Goal: Task Accomplishment & Management: Manage account settings

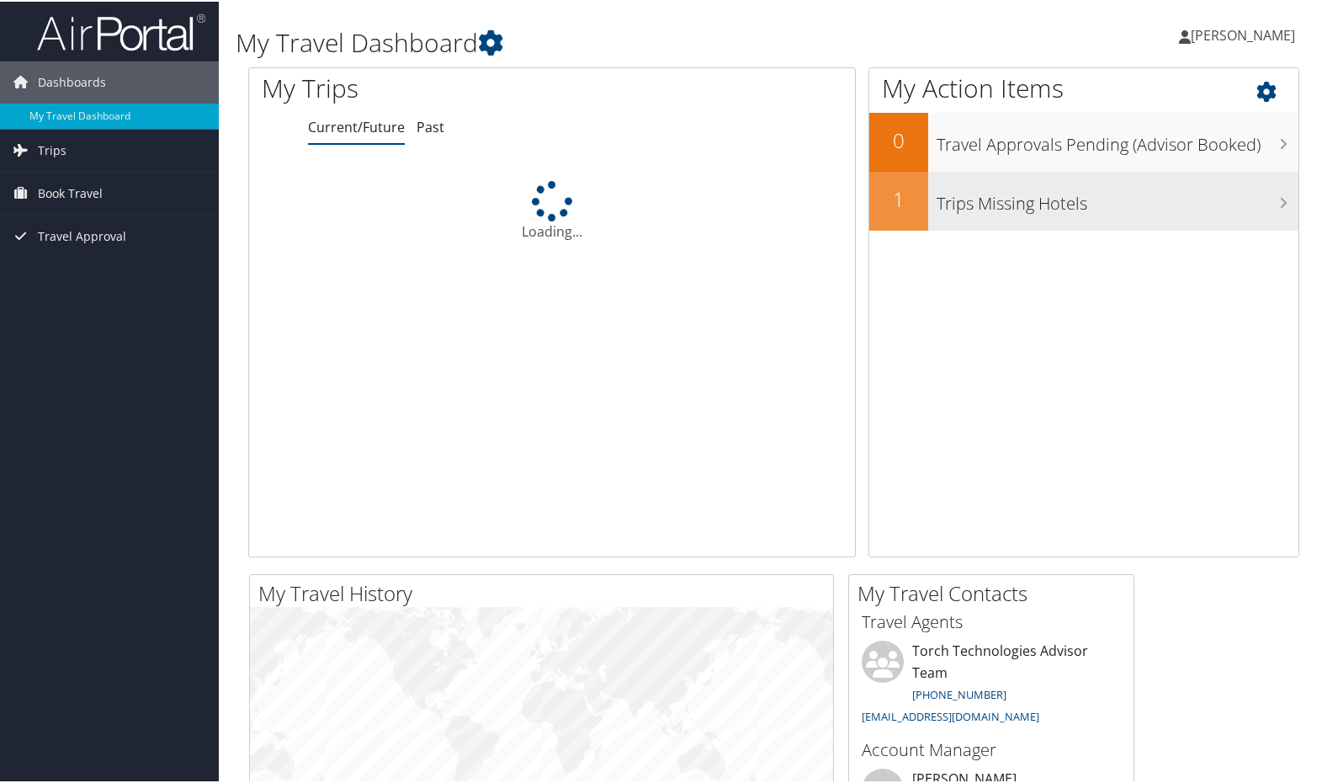
click at [1069, 220] on div "Trips Missing Hotels" at bounding box center [1113, 199] width 370 height 59
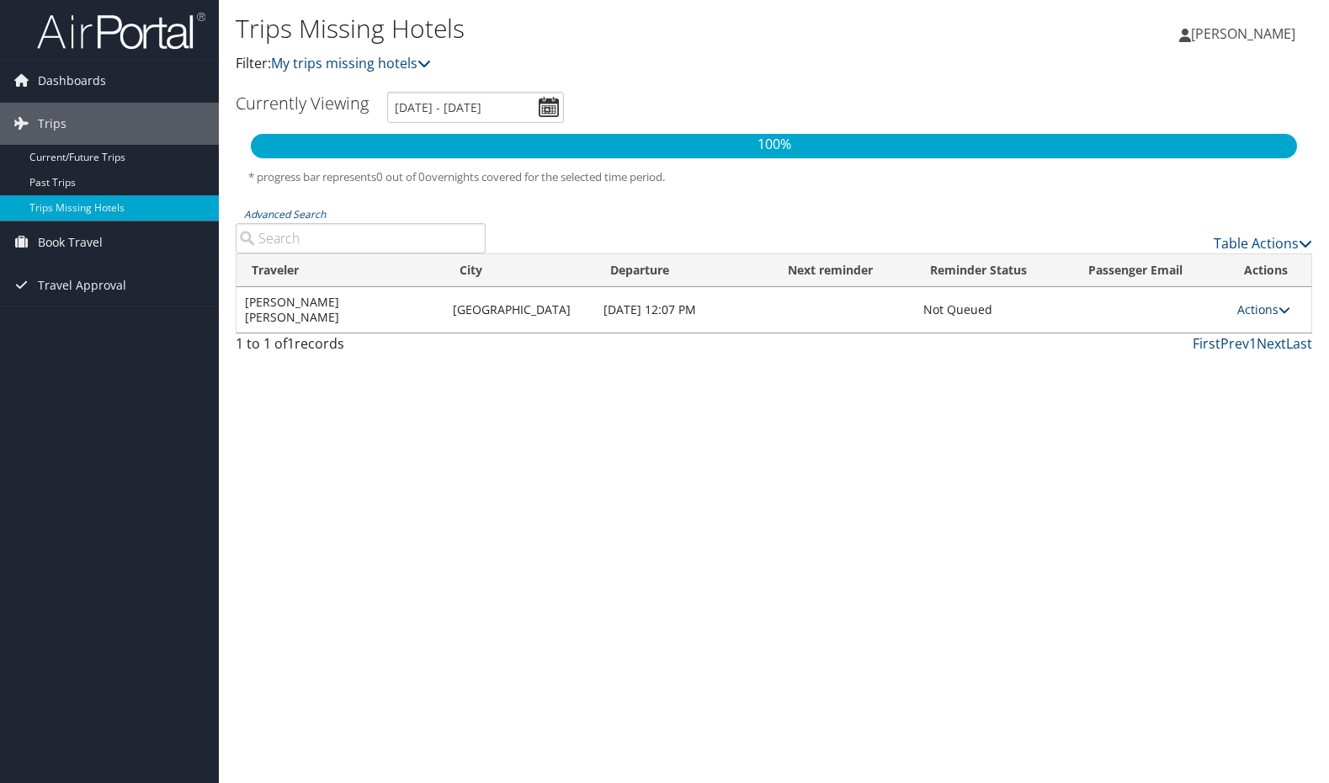
click at [1264, 301] on link "Actions" at bounding box center [1263, 309] width 53 height 16
click at [1261, 301] on link "Actions" at bounding box center [1263, 309] width 53 height 16
click at [1244, 356] on link "View Itinerary" at bounding box center [1222, 355] width 116 height 29
click at [100, 245] on span "Book Travel" at bounding box center [70, 242] width 65 height 42
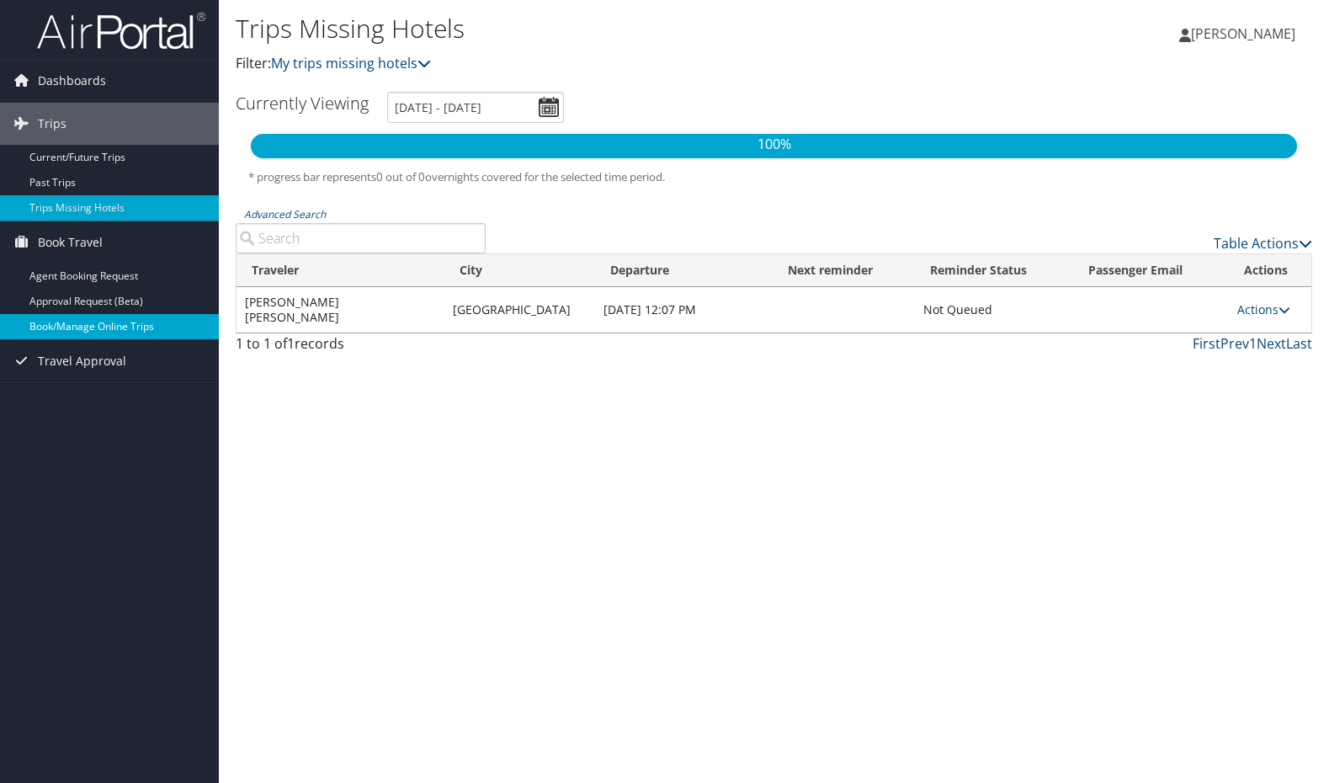
click at [122, 323] on link "Book/Manage Online Trips" at bounding box center [109, 326] width 219 height 25
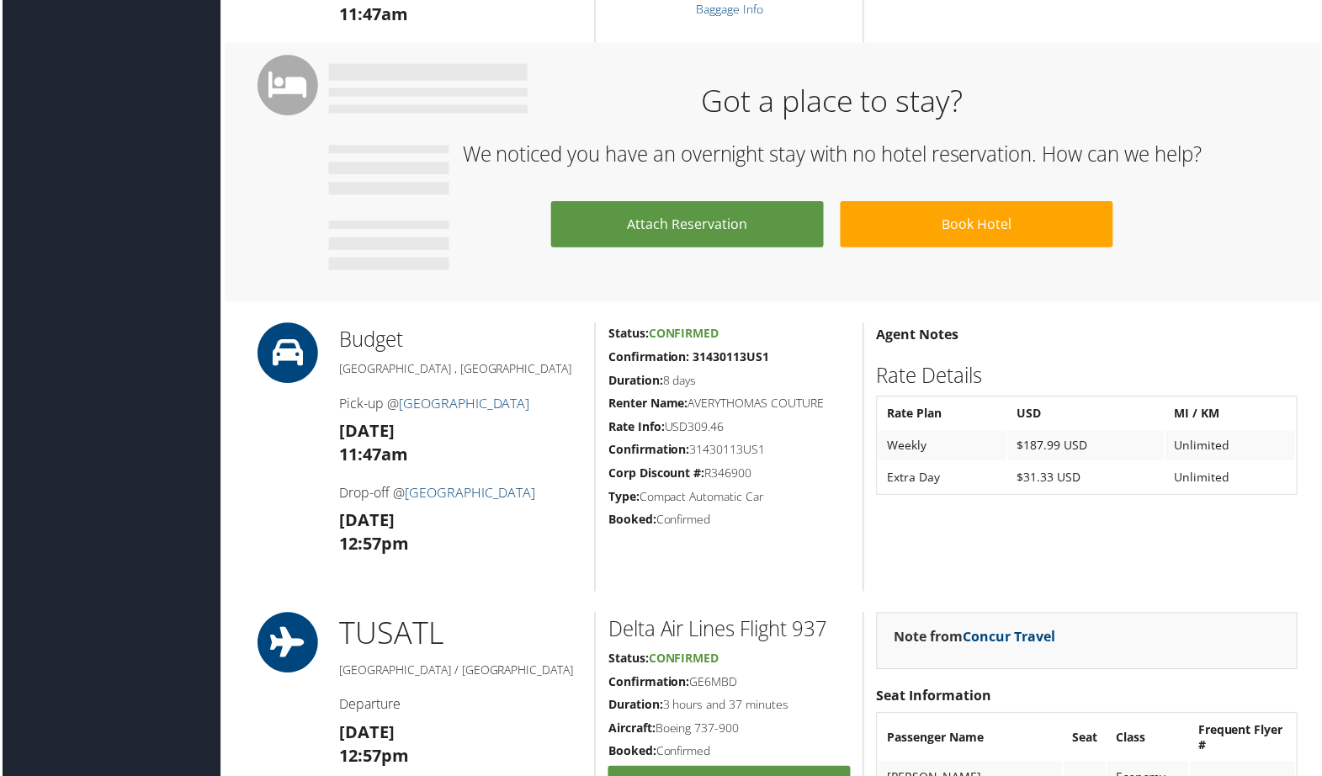
scroll to position [1085, 0]
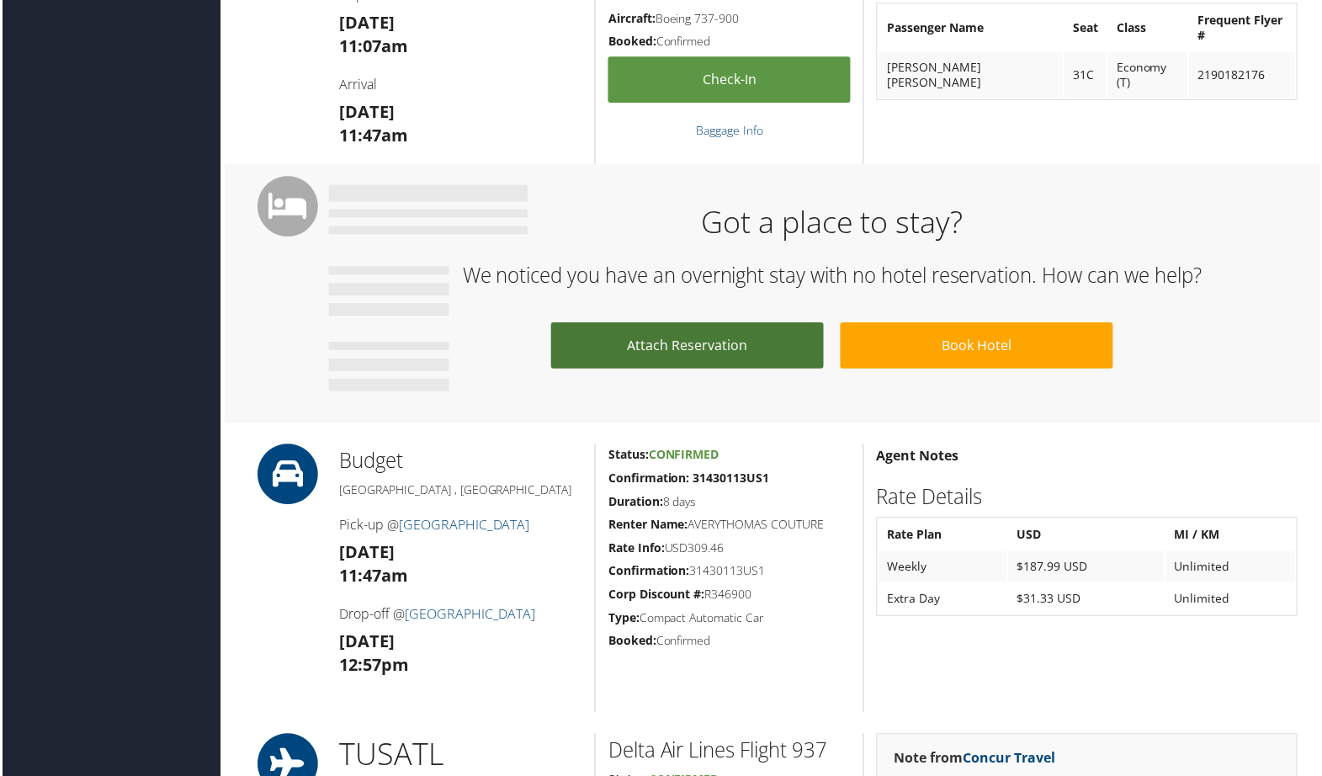
click at [720, 360] on link "Attach Reservation" at bounding box center [686, 346] width 273 height 46
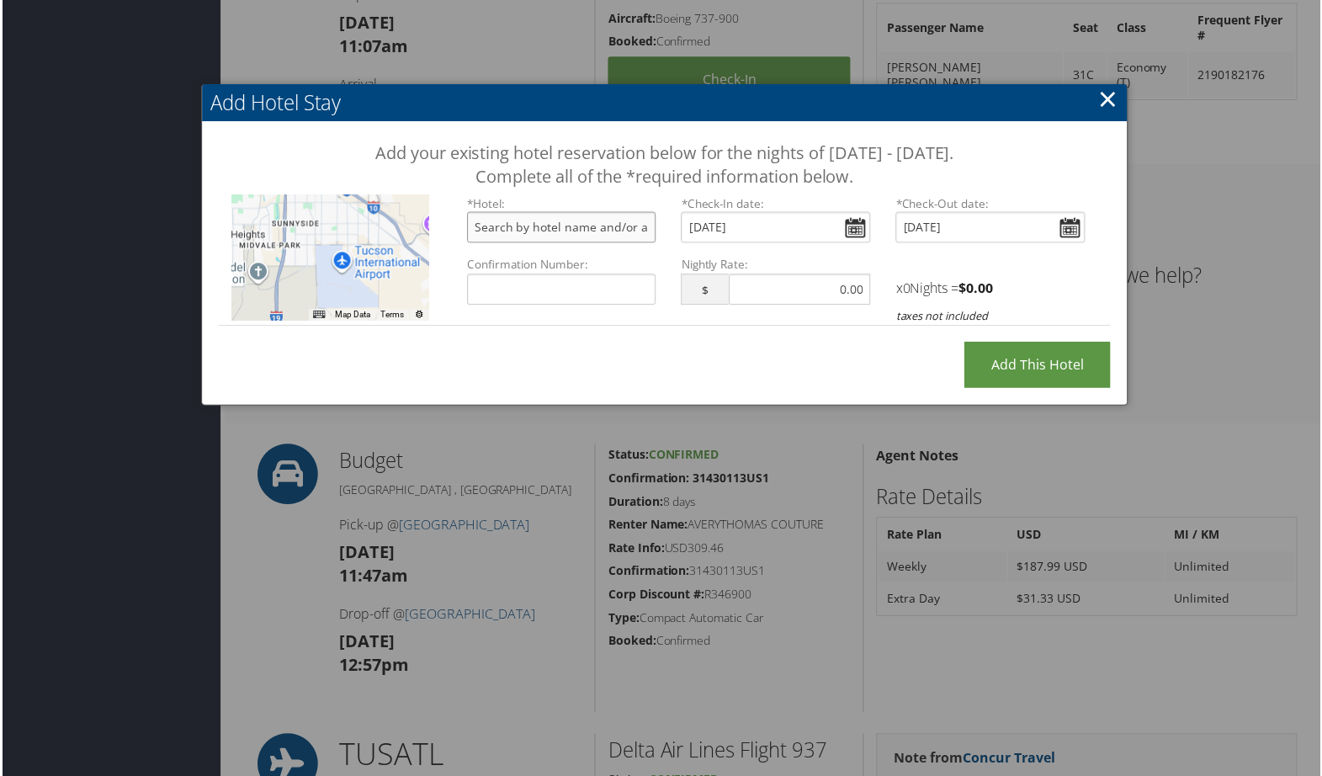
click at [566, 228] on input "text" at bounding box center [561, 227] width 190 height 31
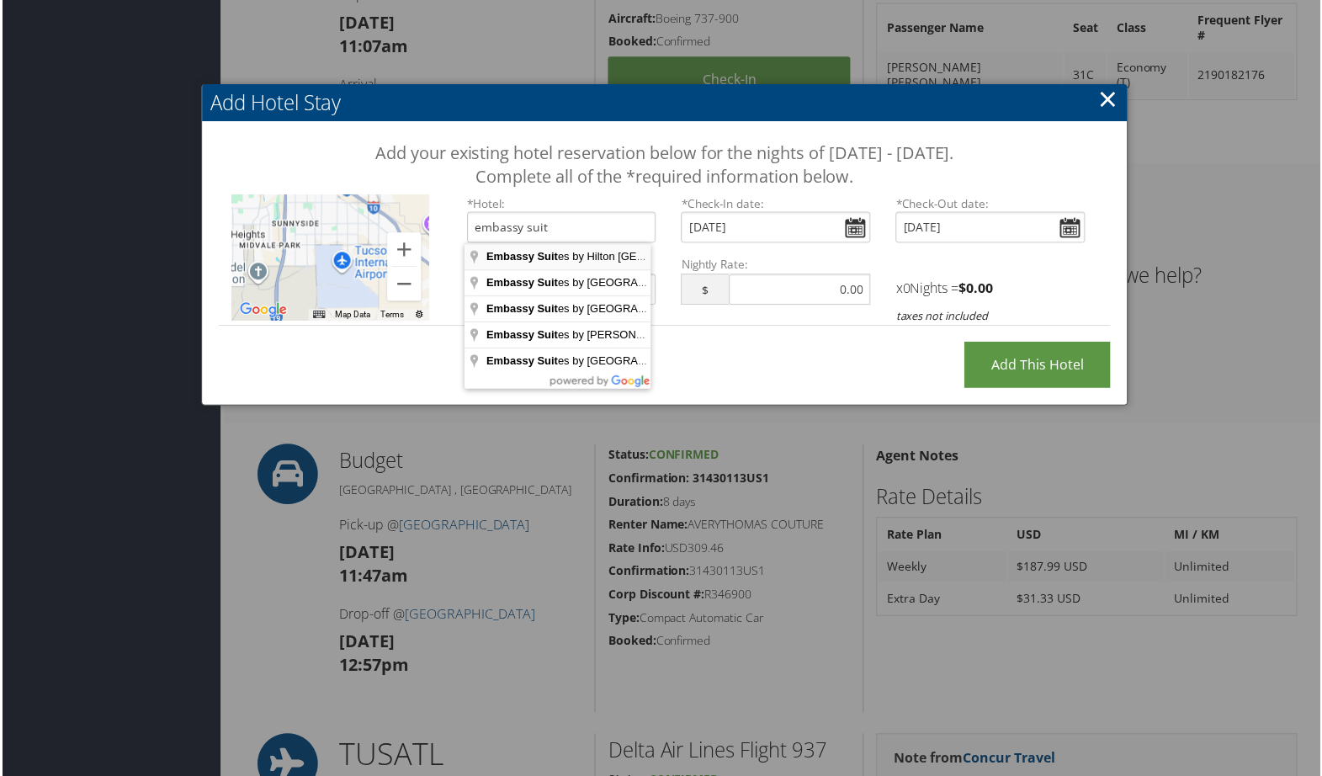
type input "Embassy Suites by Hilton Tucson East, East Speedway Boulevard, Tucson, AZ, USA"
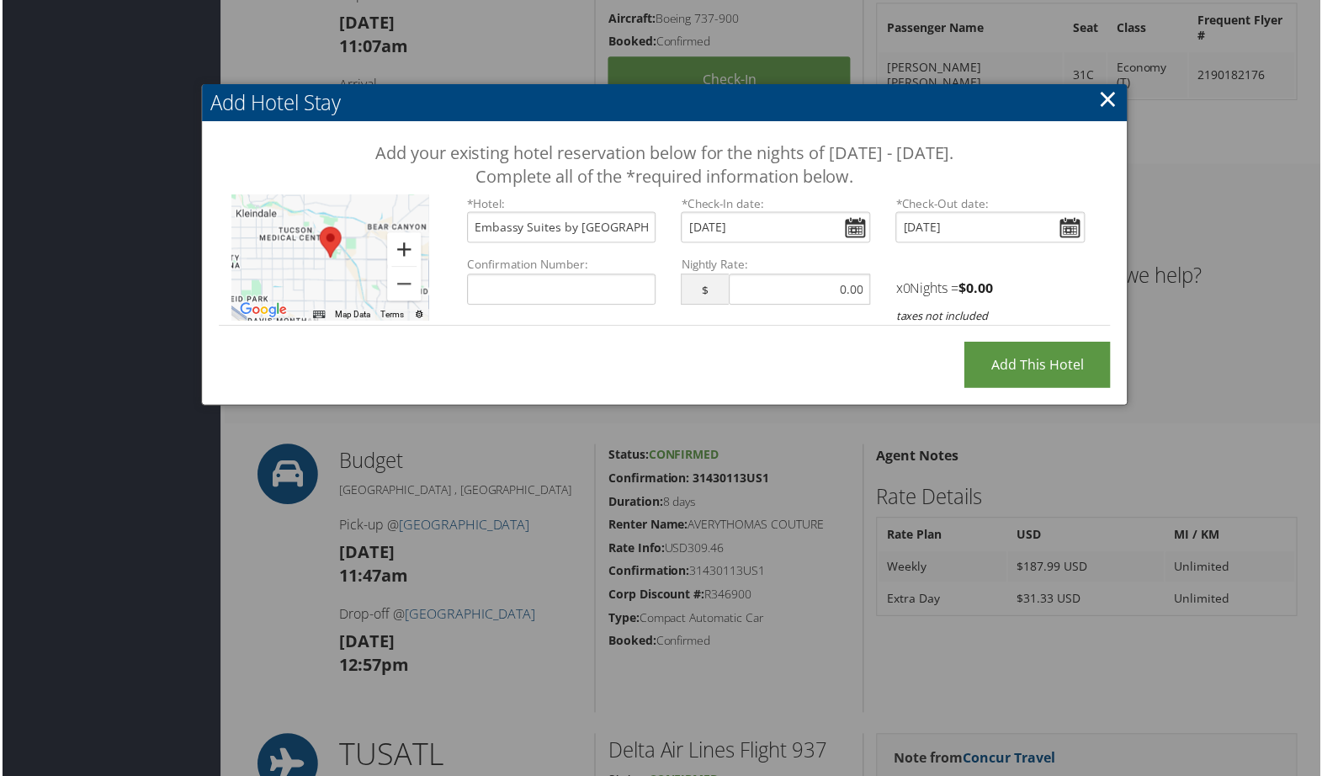
click at [408, 244] on button "Zoom in" at bounding box center [403, 250] width 34 height 34
click at [406, 245] on button "Zoom in" at bounding box center [403, 250] width 34 height 34
click at [1049, 220] on input "Thu Sep 25, 2025" at bounding box center [991, 227] width 190 height 31
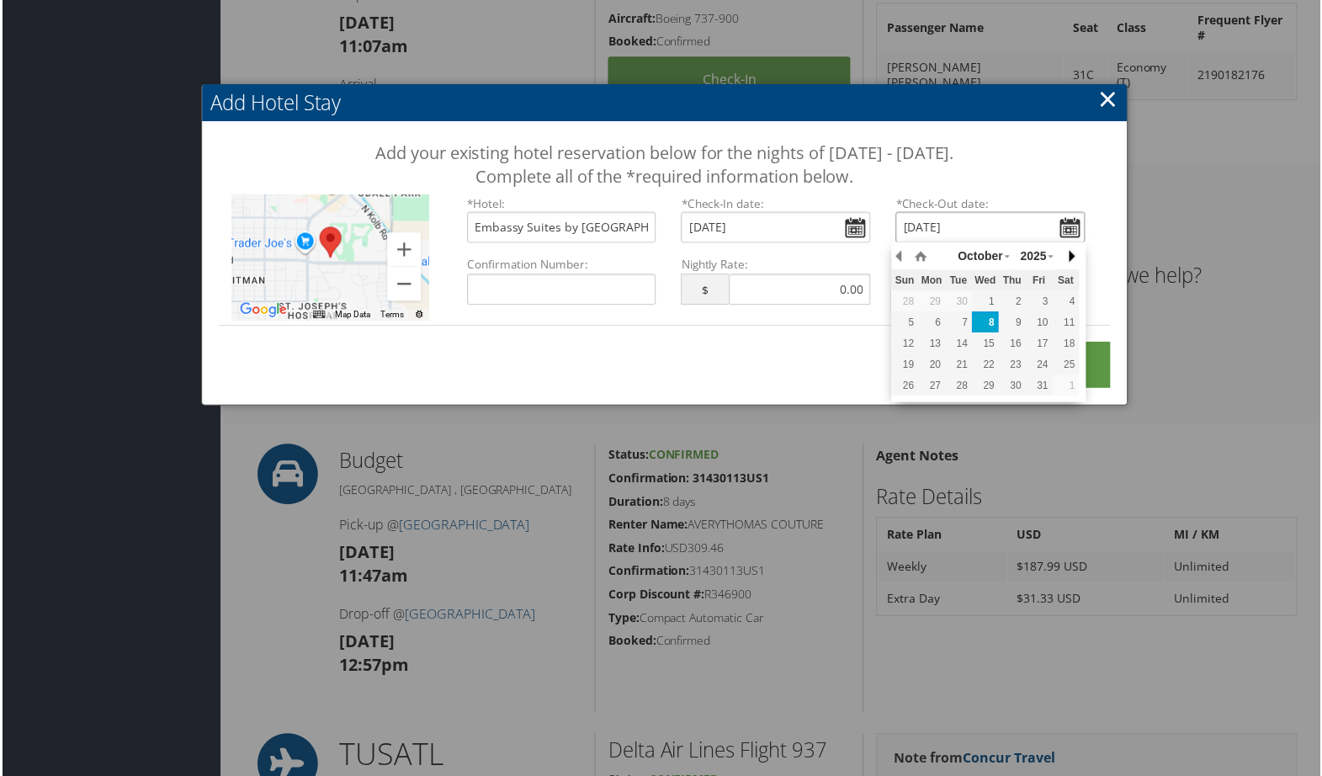
click at [1074, 251] on button "button" at bounding box center [1072, 256] width 17 height 25
click at [1034, 300] on div "3" at bounding box center [1040, 301] width 27 height 15
type input "Fri, Oct 03, 2025"
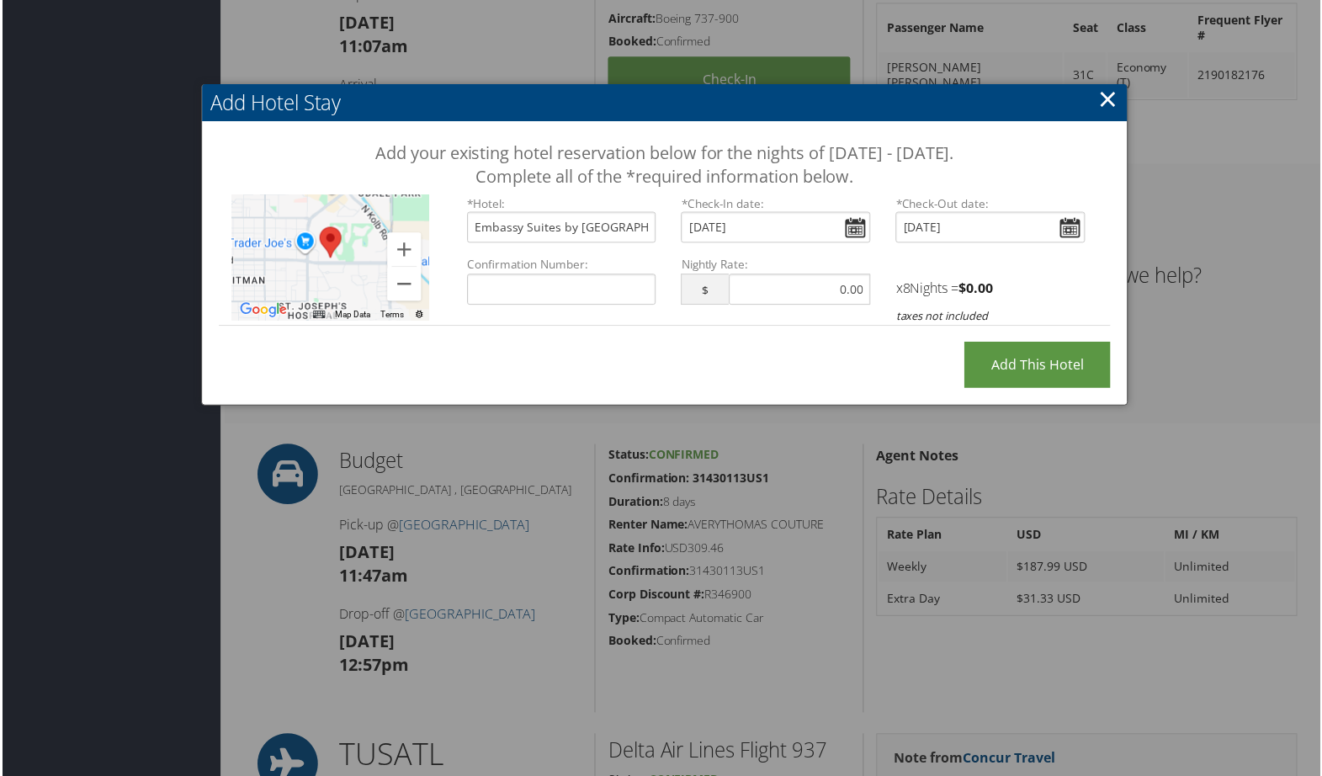
click at [790, 352] on div "Add your existing hotel reservation below for the nights of September 25 - Sept…" at bounding box center [664, 240] width 928 height 237
click at [785, 288] on input "text" at bounding box center [800, 289] width 142 height 31
click at [779, 356] on div "Add your existing hotel reservation below for the nights of September 25 - Sept…" at bounding box center [664, 240] width 928 height 237
type input "123.00"
click at [607, 293] on input "Confirmation Number:" at bounding box center [561, 289] width 190 height 31
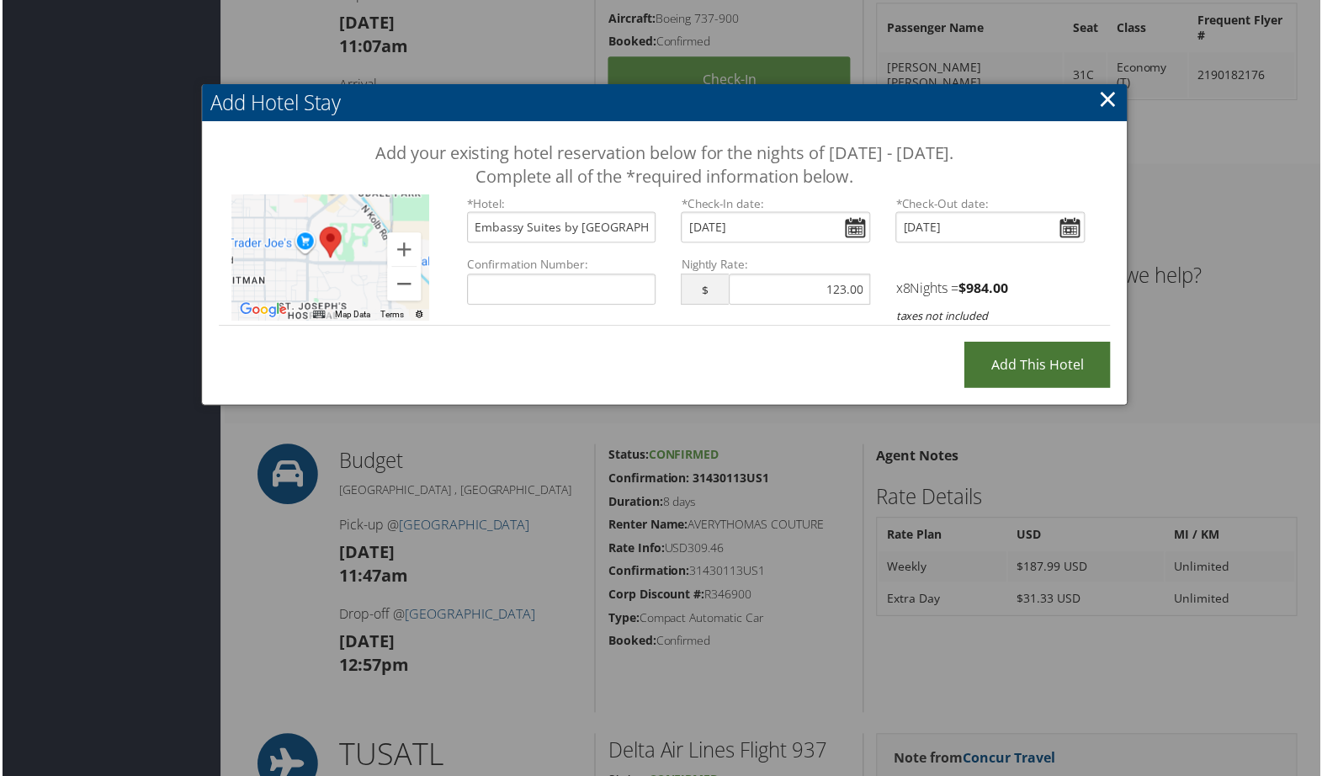
click at [1049, 372] on input "Add this Hotel" at bounding box center [1038, 365] width 146 height 46
type input "Processing..."
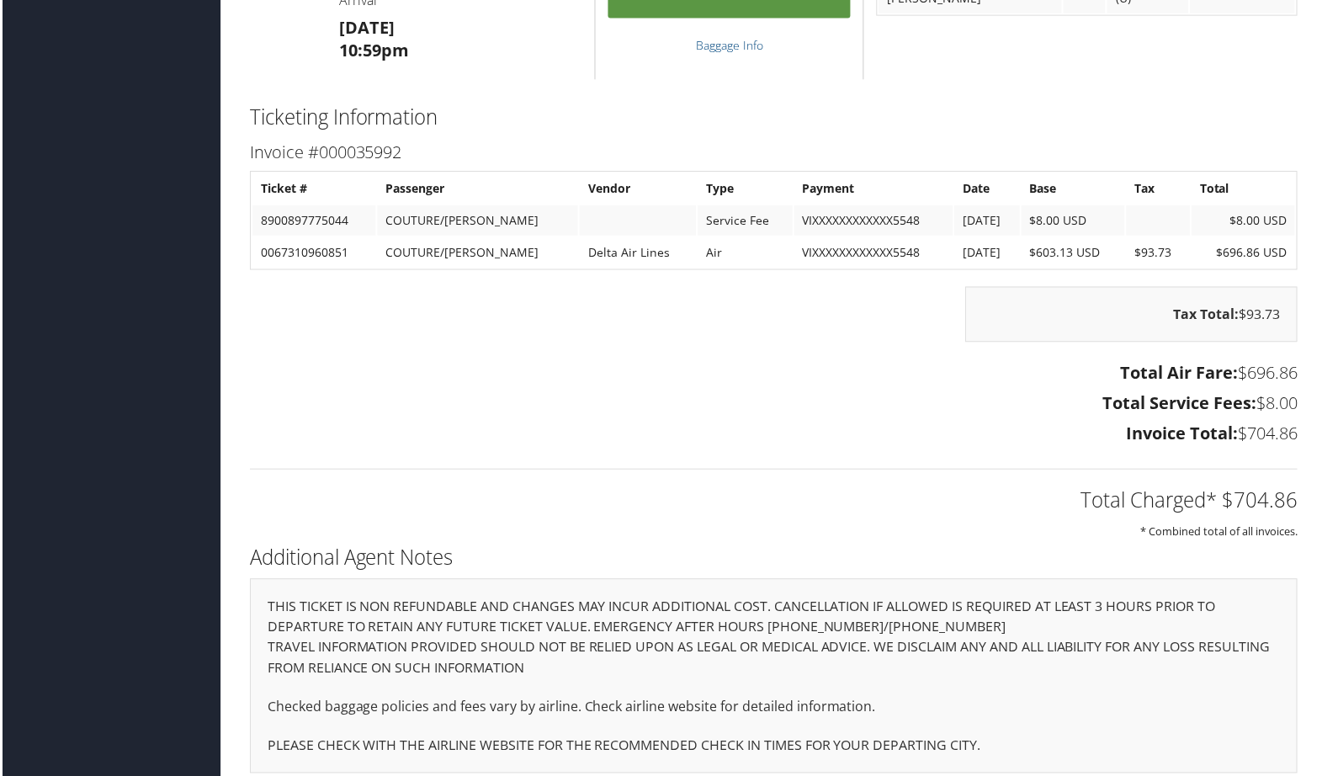
scroll to position [2694, 0]
